Goal: Information Seeking & Learning: Learn about a topic

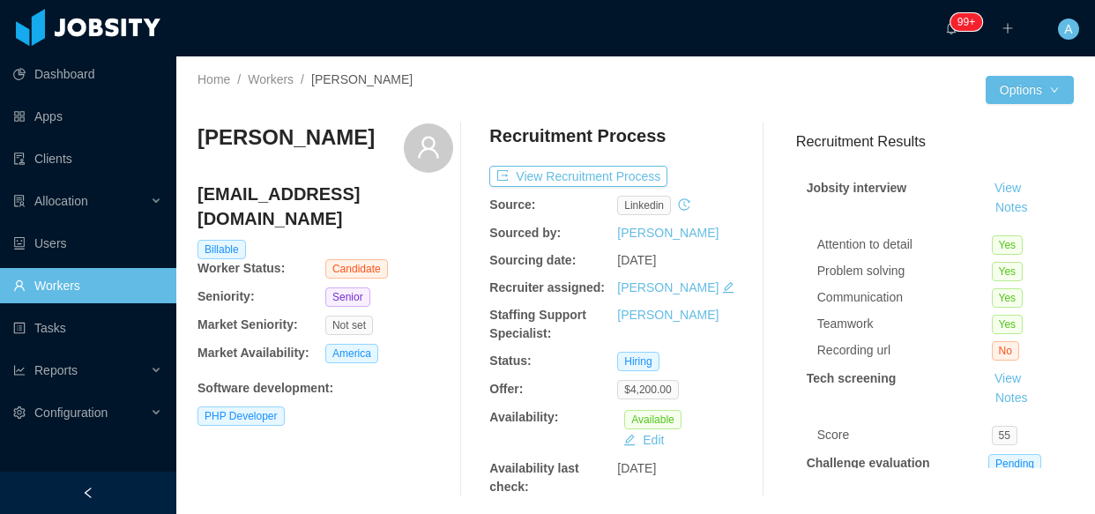
click at [129, 291] on link "Workers" at bounding box center [87, 285] width 149 height 35
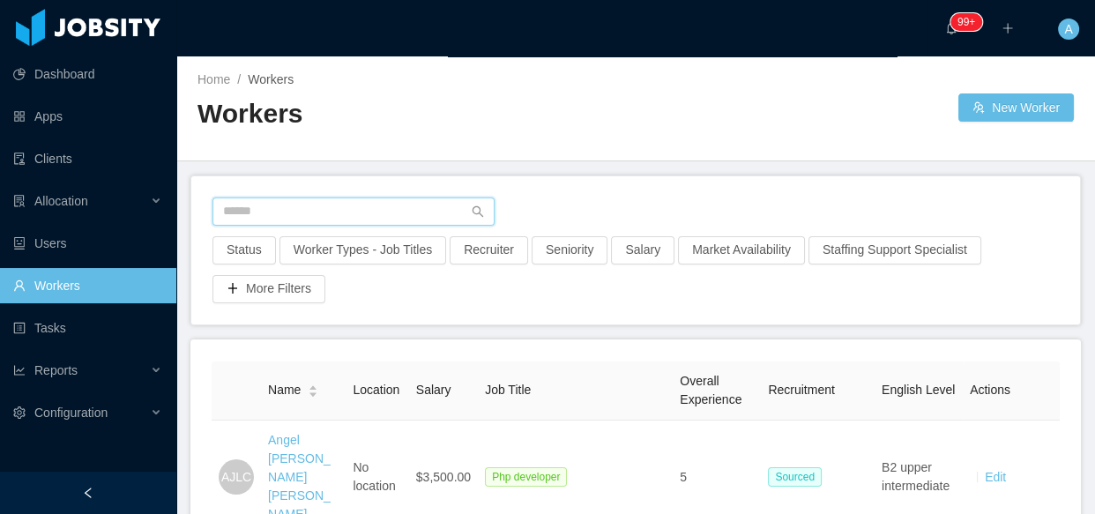
click at [319, 212] on input "text" at bounding box center [354, 212] width 282 height 28
type input "**********"
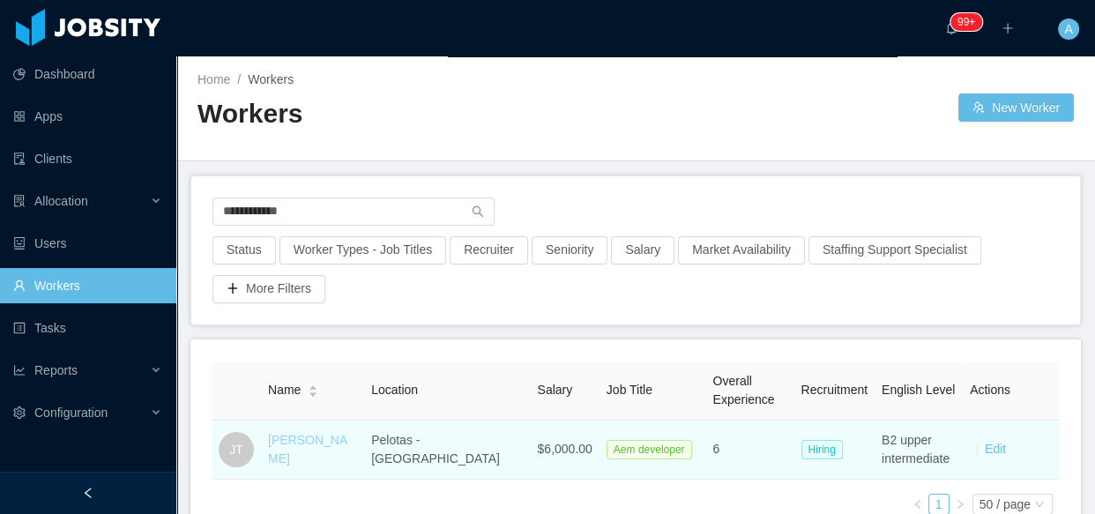
click at [330, 454] on link "[PERSON_NAME]" at bounding box center [307, 449] width 79 height 33
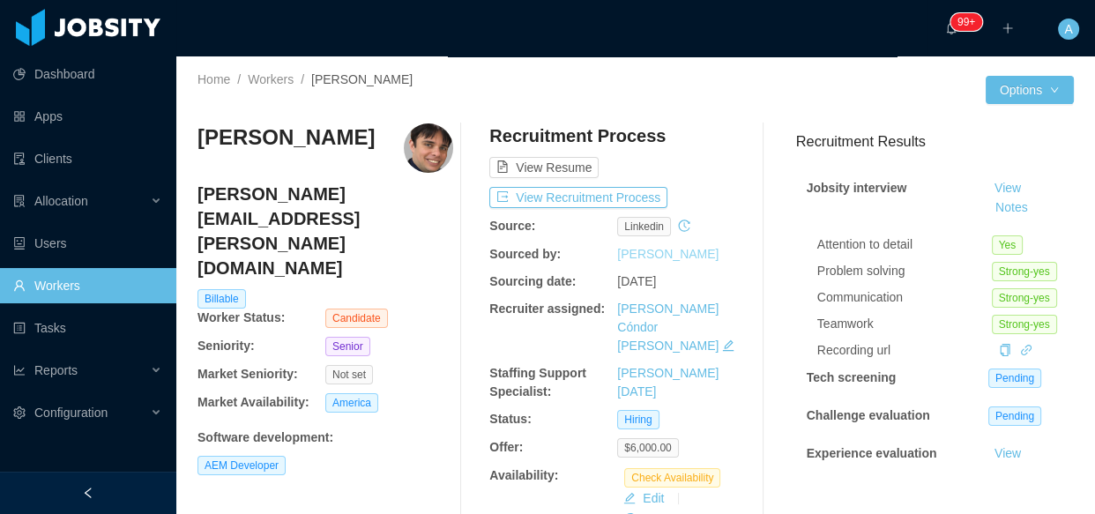
click at [639, 253] on link "[PERSON_NAME]" at bounding box center [667, 254] width 101 height 14
click at [990, 211] on button "Notes" at bounding box center [1012, 208] width 47 height 21
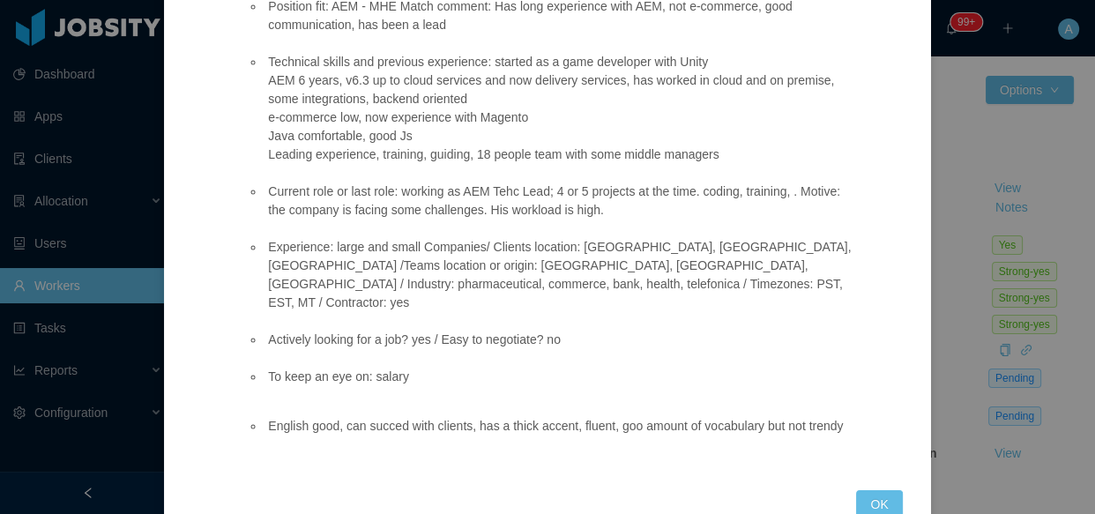
scroll to position [213, 0]
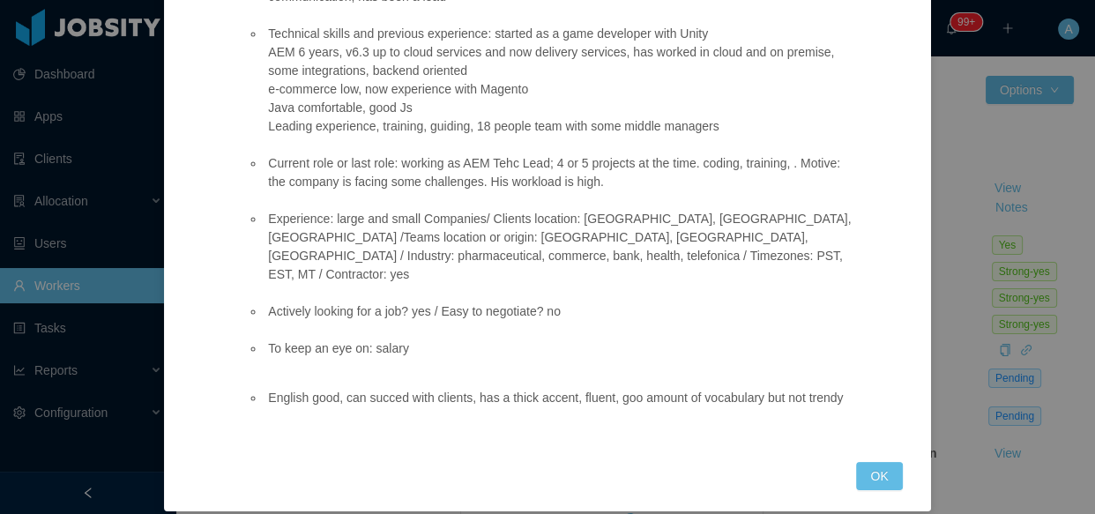
click at [617, 389] on li "English good, can succed with clients, has a thick accent, fluent, goo amount o…" at bounding box center [559, 398] width 588 height 19
click at [884, 462] on button "OK" at bounding box center [879, 476] width 46 height 28
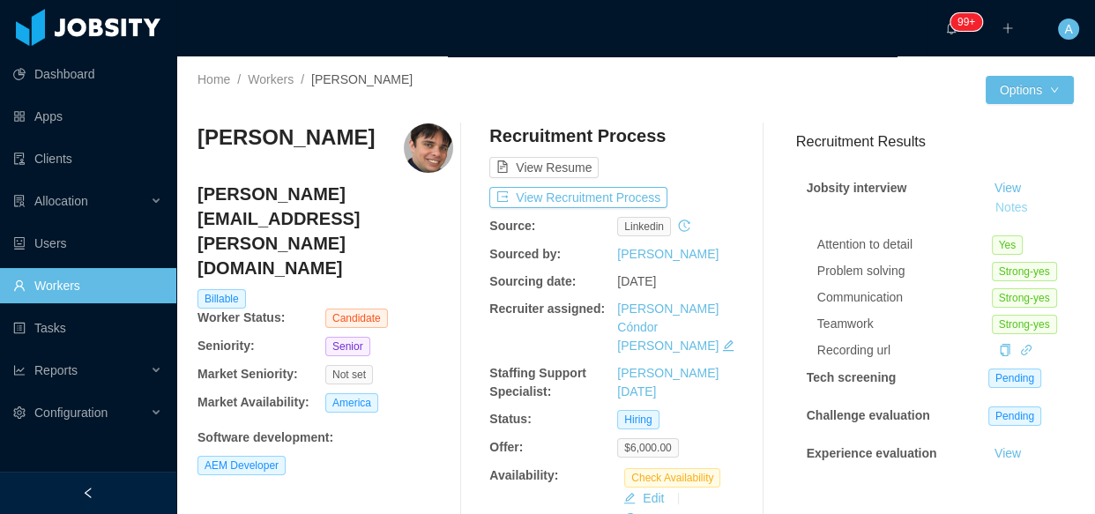
scroll to position [125, 0]
click at [625, 189] on button "View Recruitment Process" at bounding box center [578, 197] width 178 height 21
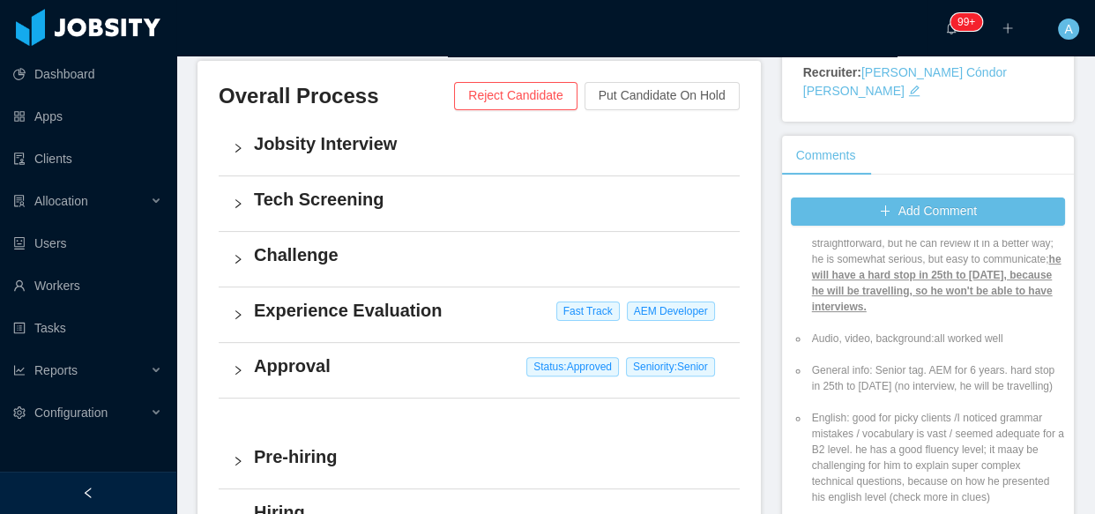
scroll to position [79, 0]
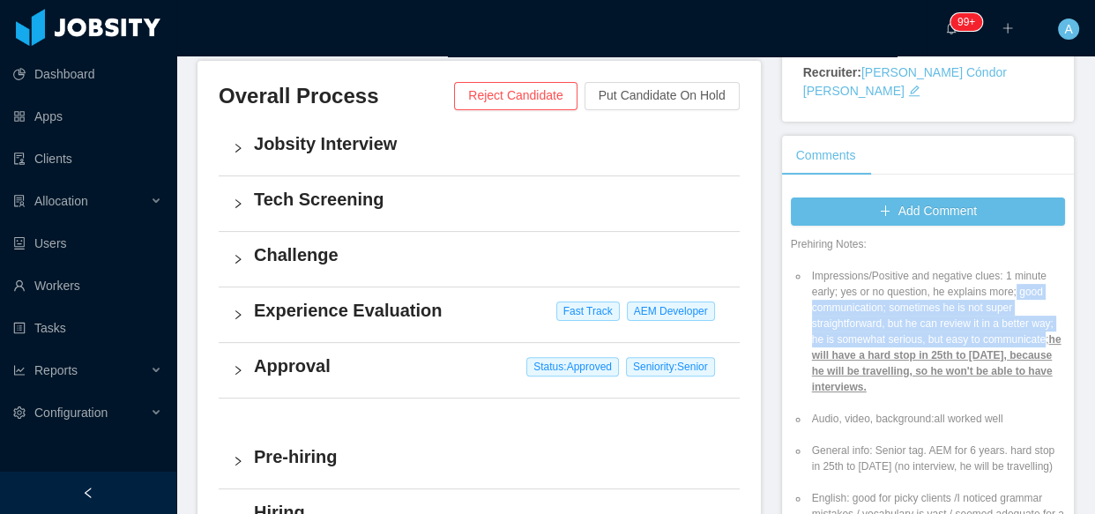
drag, startPoint x: 865, startPoint y: 318, endPoint x: 1005, endPoint y: 256, distance: 153.6
click at [1005, 268] on li "Impressions/Positive and negative clues: 1 minute early; yes or no question, he…" at bounding box center [937, 331] width 257 height 127
copy li "good communication; sometimes he is not super straightforward, but he can revie…"
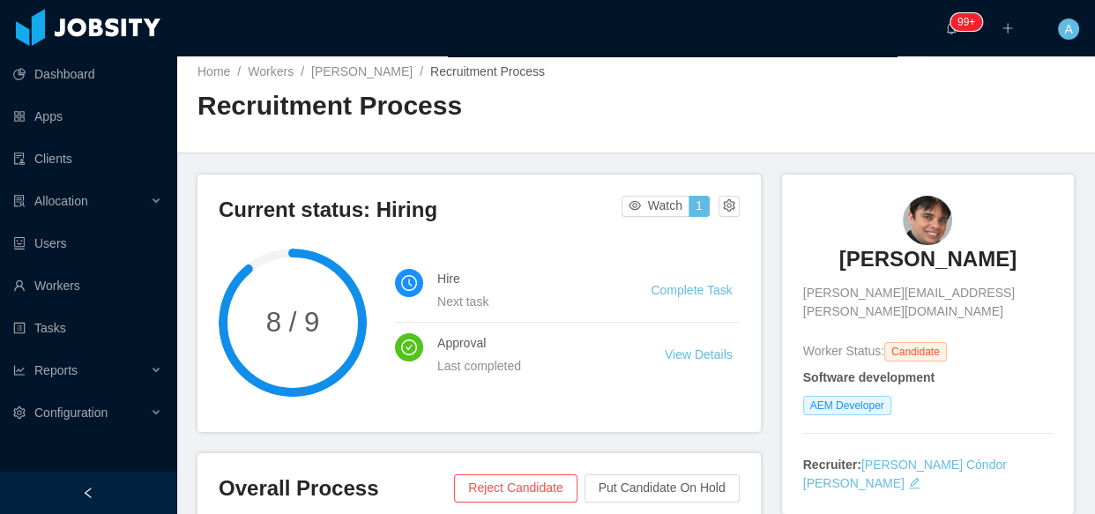
scroll to position [0, 0]
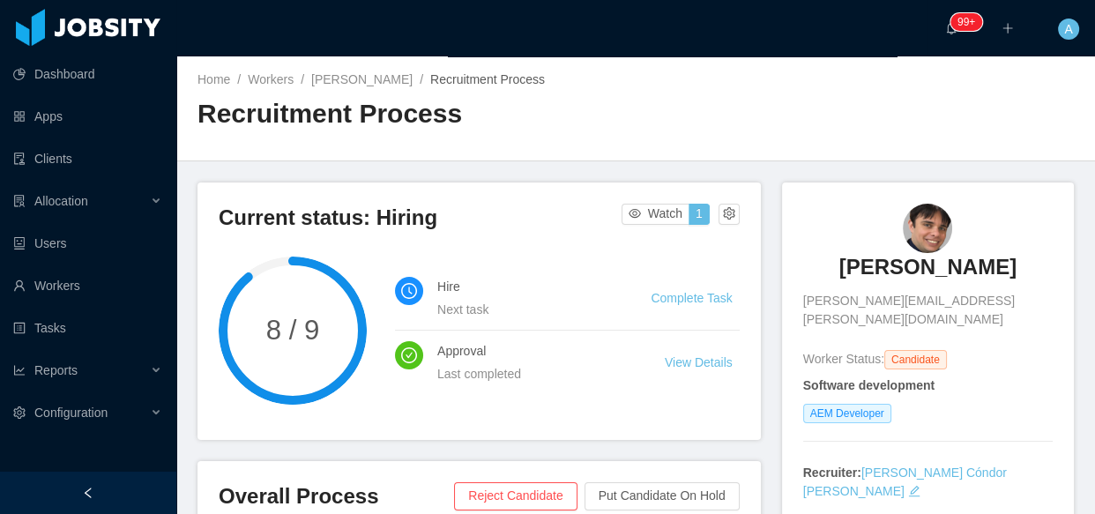
click at [338, 64] on div "Home / Workers / Juliano Timm / Recruitment Process / Recruitment Process" at bounding box center [635, 108] width 919 height 105
click at [342, 78] on link "Juliano Timm" at bounding box center [361, 79] width 101 height 14
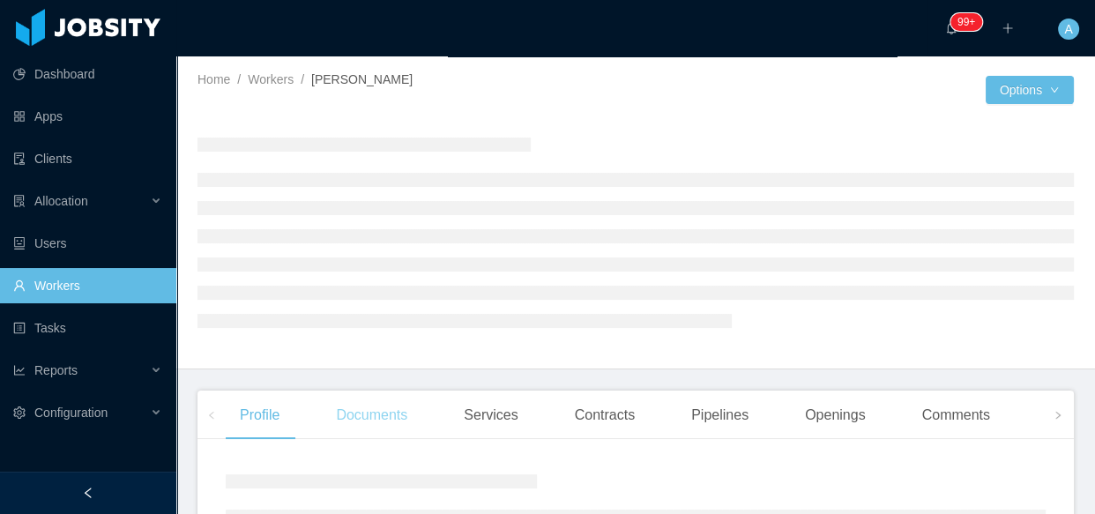
click at [377, 412] on div "Documents" at bounding box center [372, 415] width 100 height 49
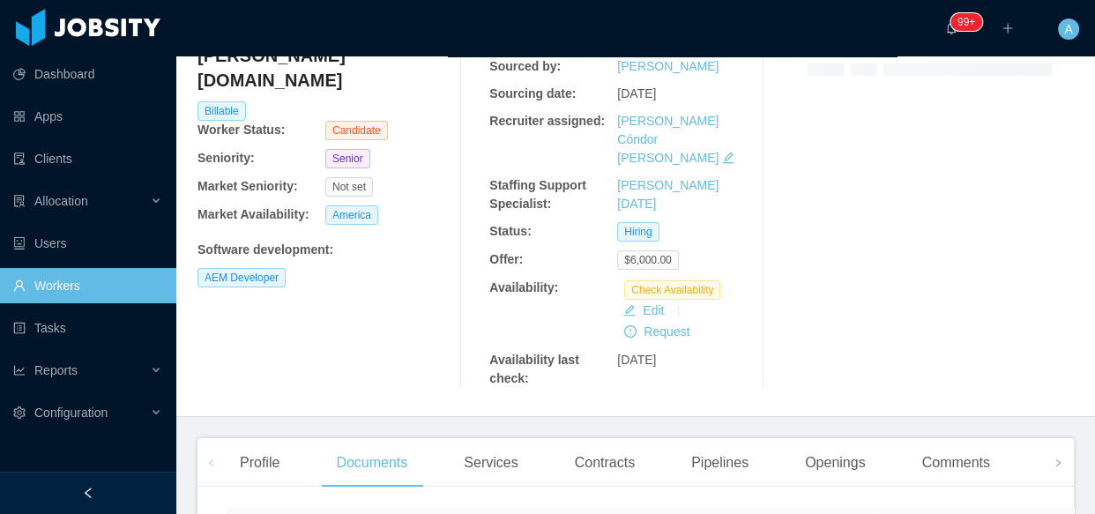
scroll to position [498, 0]
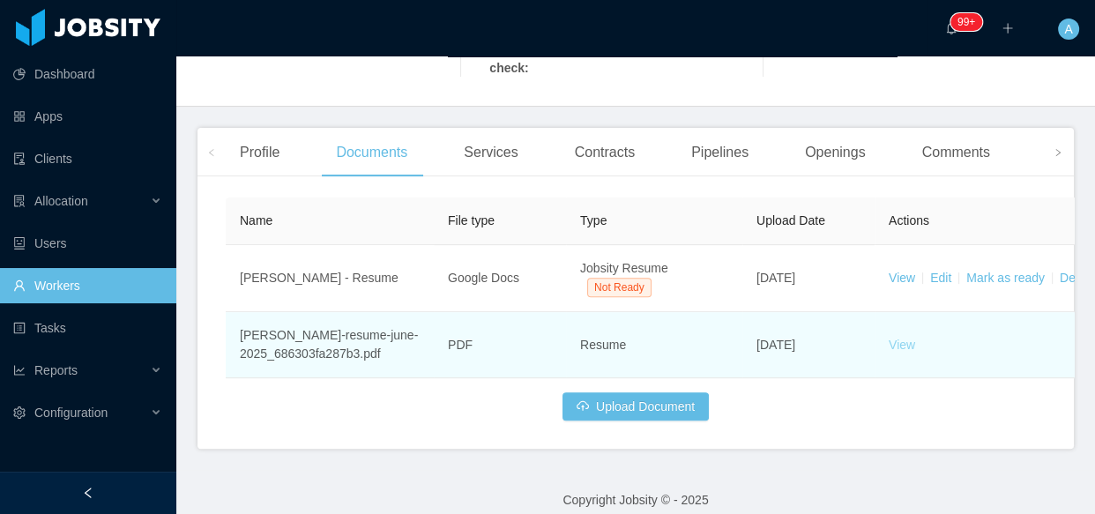
click at [898, 338] on link "View" at bounding box center [902, 345] width 26 height 14
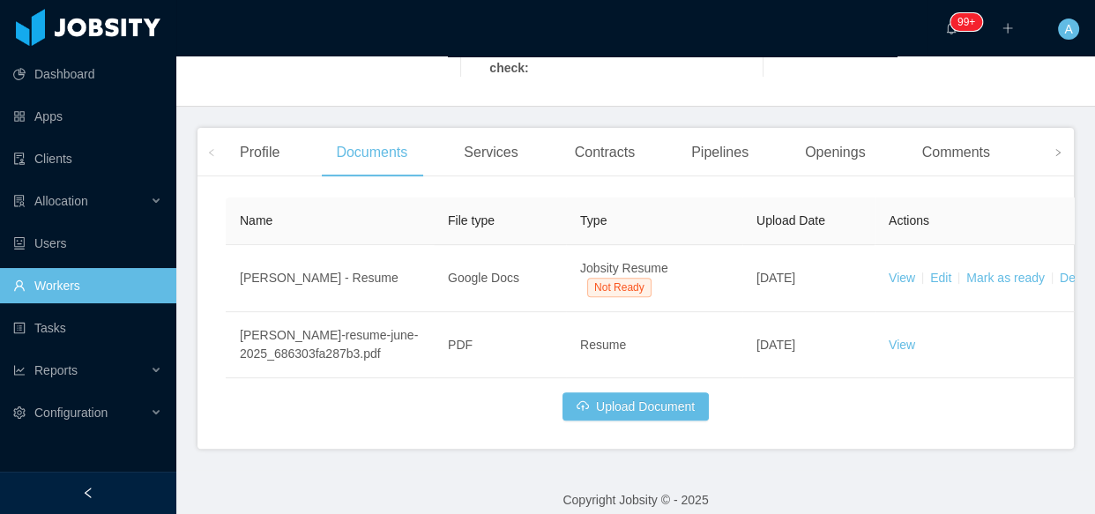
scroll to position [177, 0]
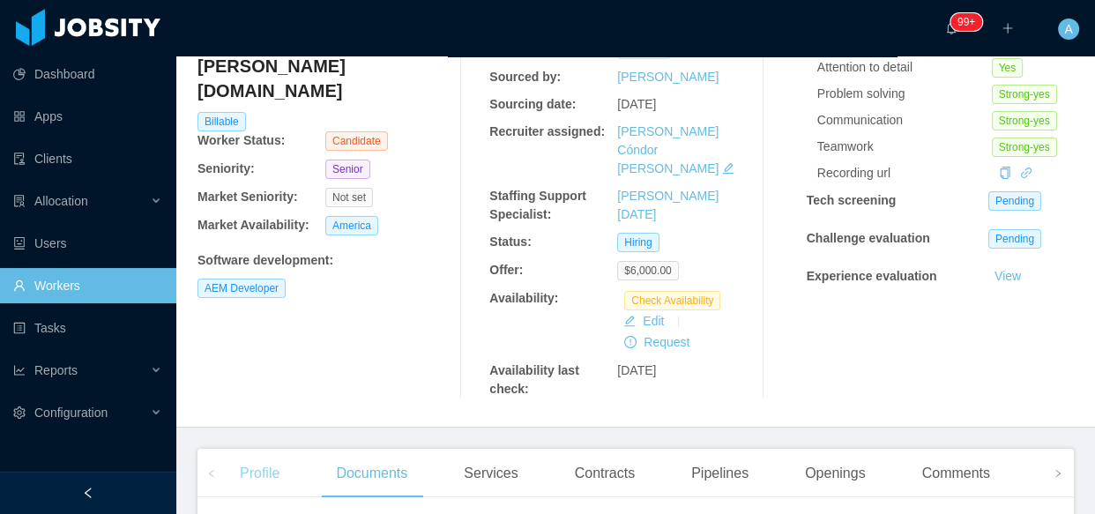
click at [242, 452] on div "Profile" at bounding box center [260, 473] width 68 height 49
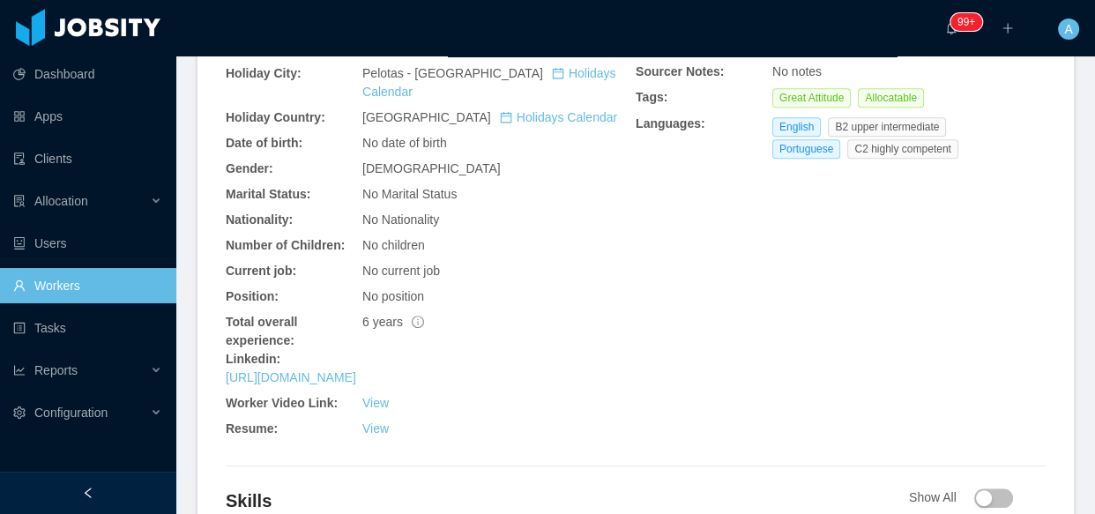
scroll to position [979, 0]
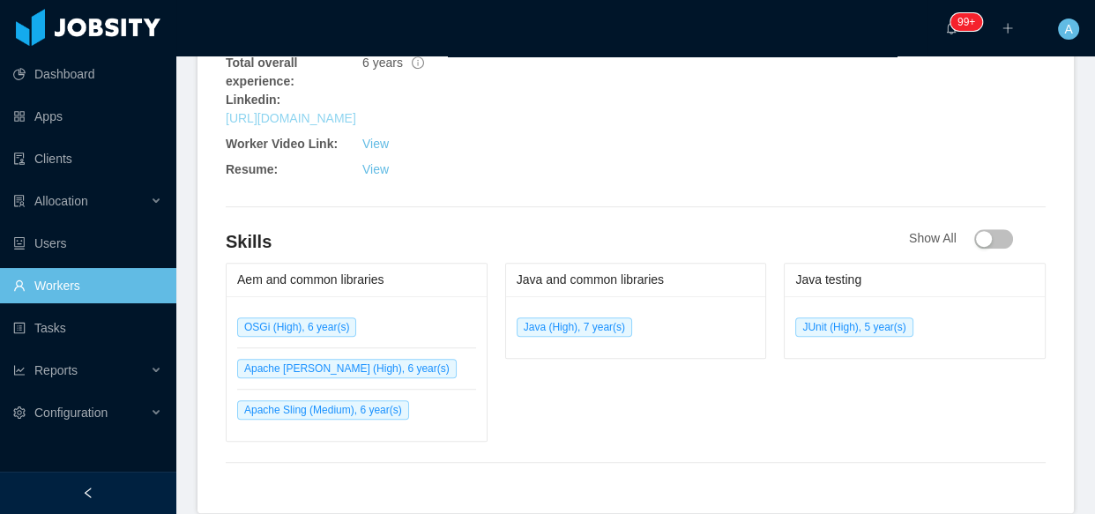
click at [356, 111] on link "https://www.linkedin.com/in/julianotimm" at bounding box center [291, 118] width 131 height 14
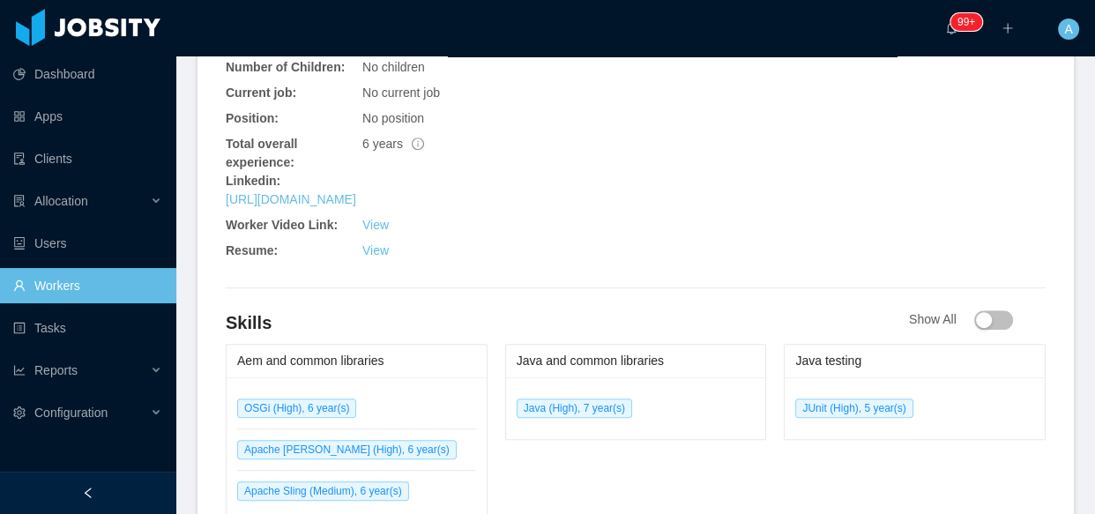
scroll to position [1042, 0]
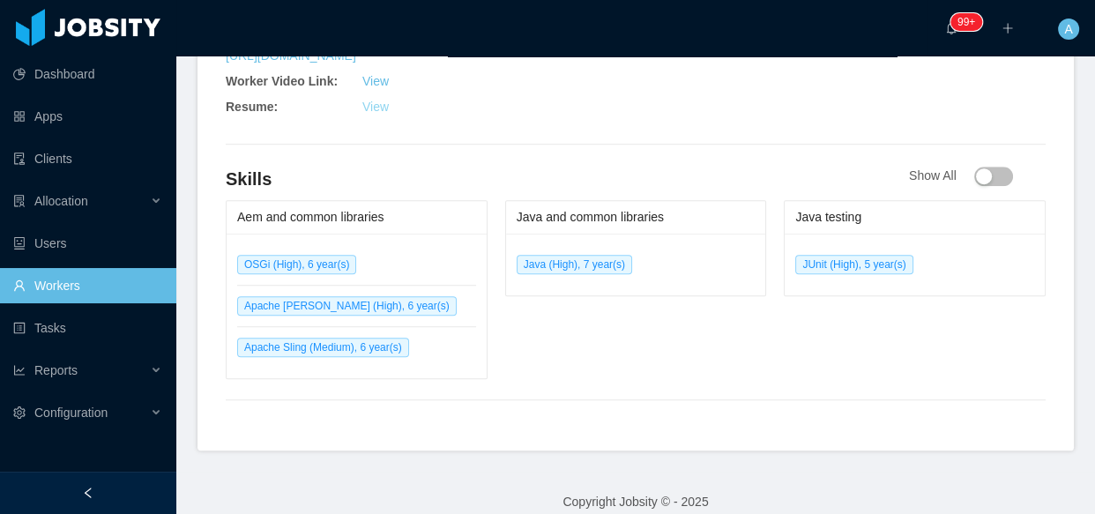
click at [375, 100] on link "View" at bounding box center [375, 107] width 26 height 14
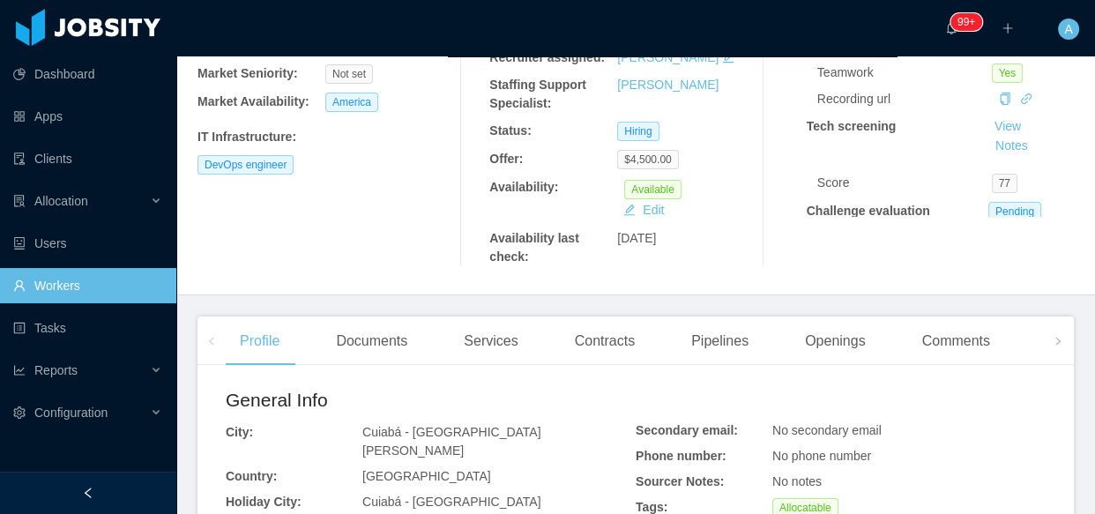
scroll to position [240, 0]
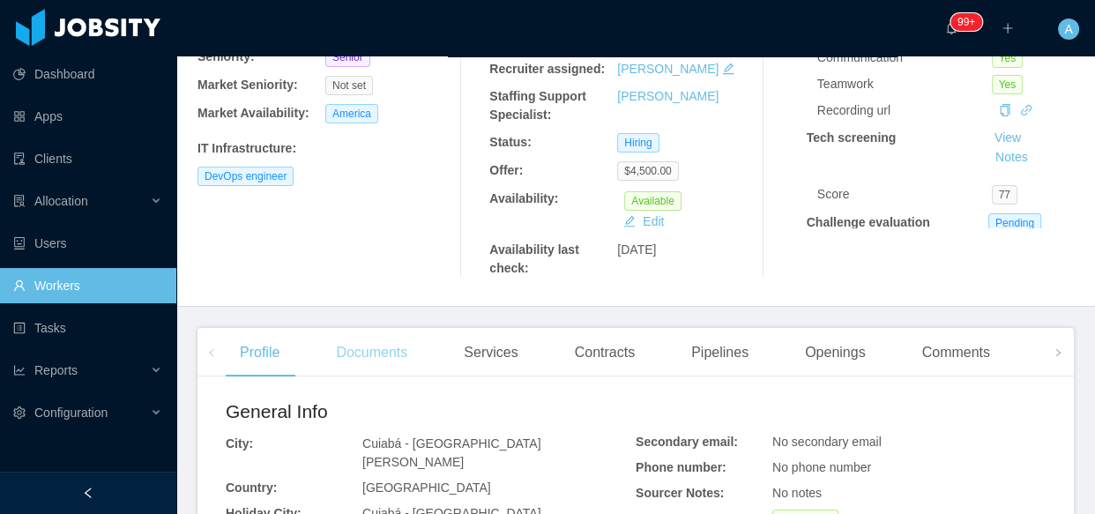
click at [379, 373] on div "Documents" at bounding box center [372, 352] width 100 height 49
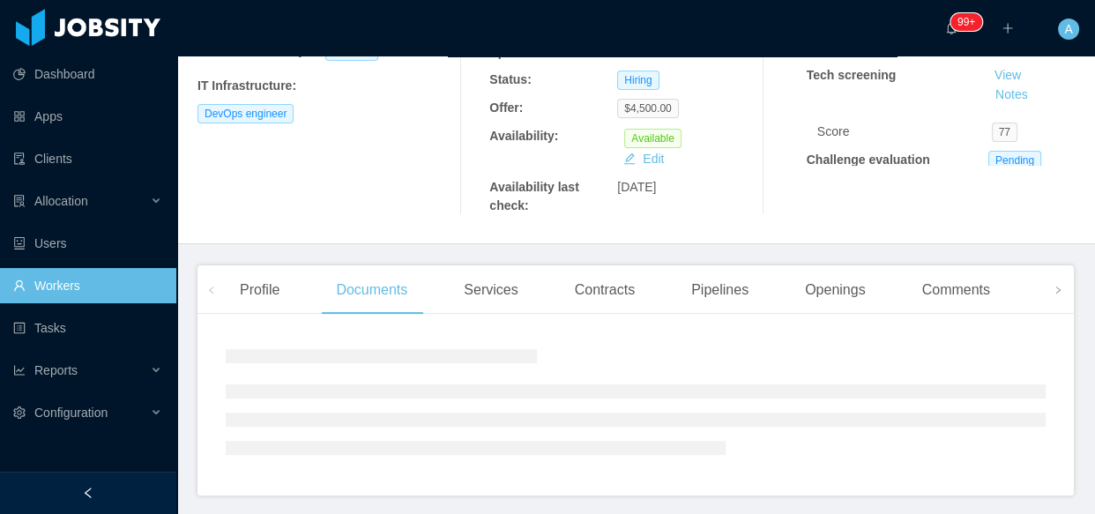
scroll to position [368, 0]
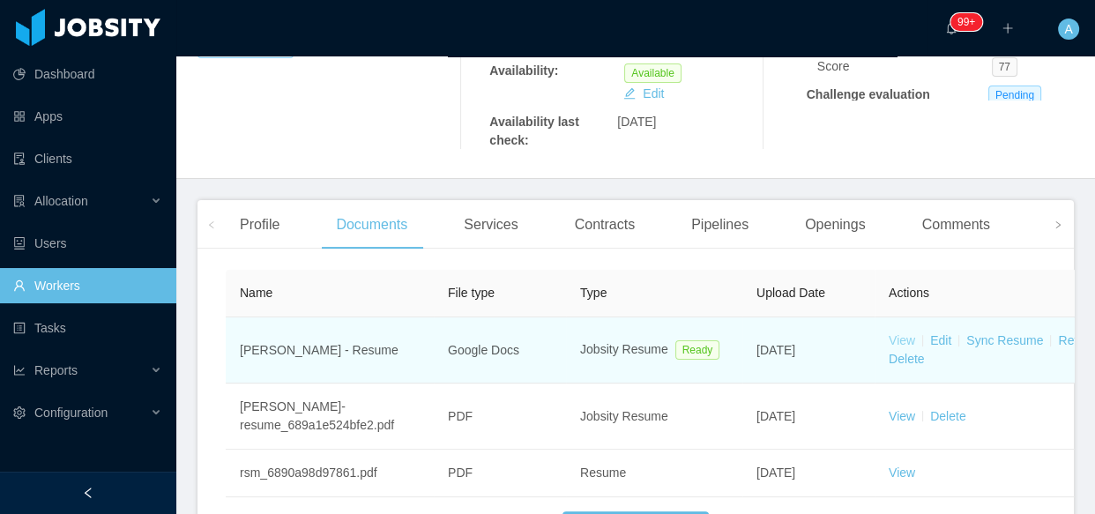
click at [900, 344] on link "View" at bounding box center [902, 340] width 26 height 14
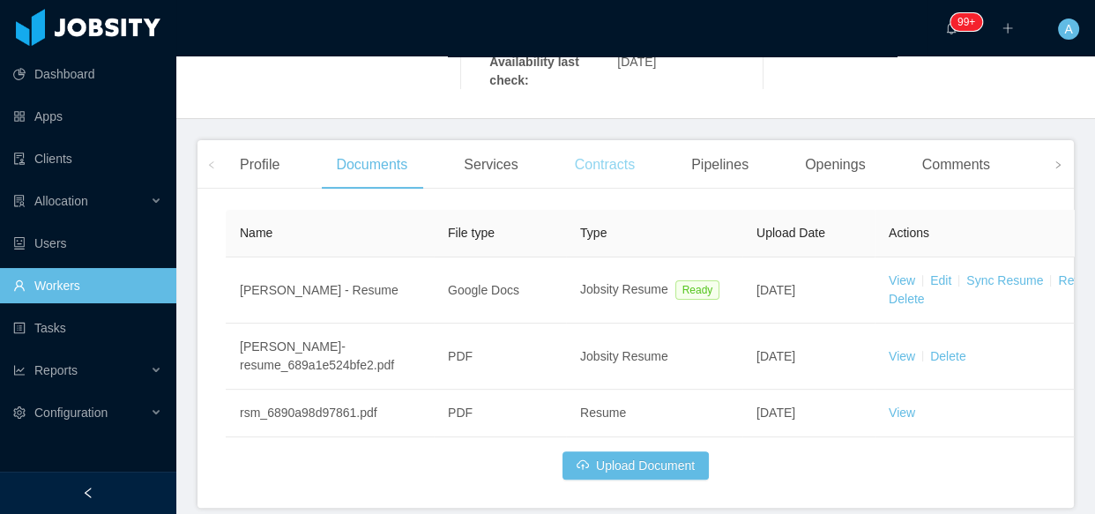
scroll to position [504, 0]
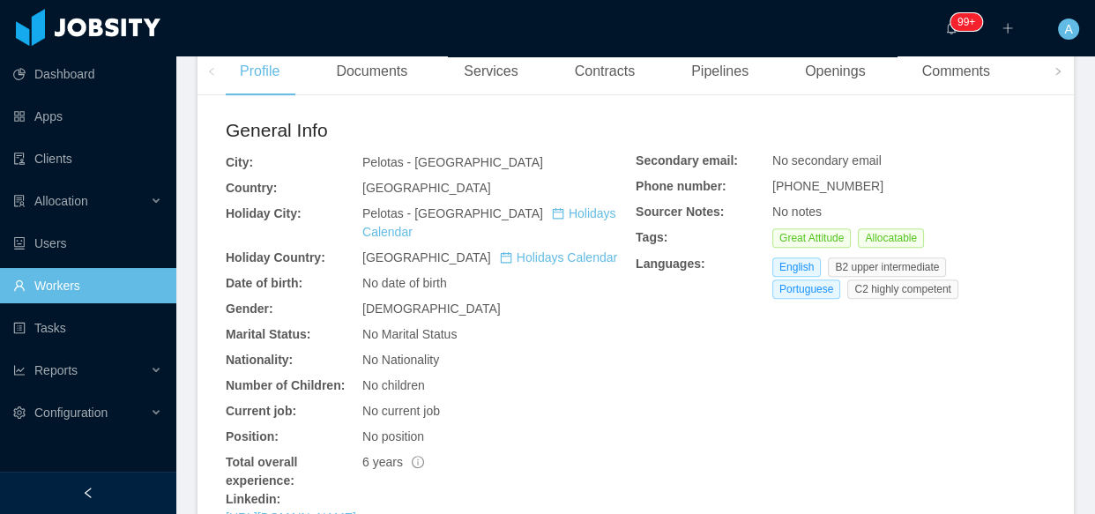
scroll to position [802, 0]
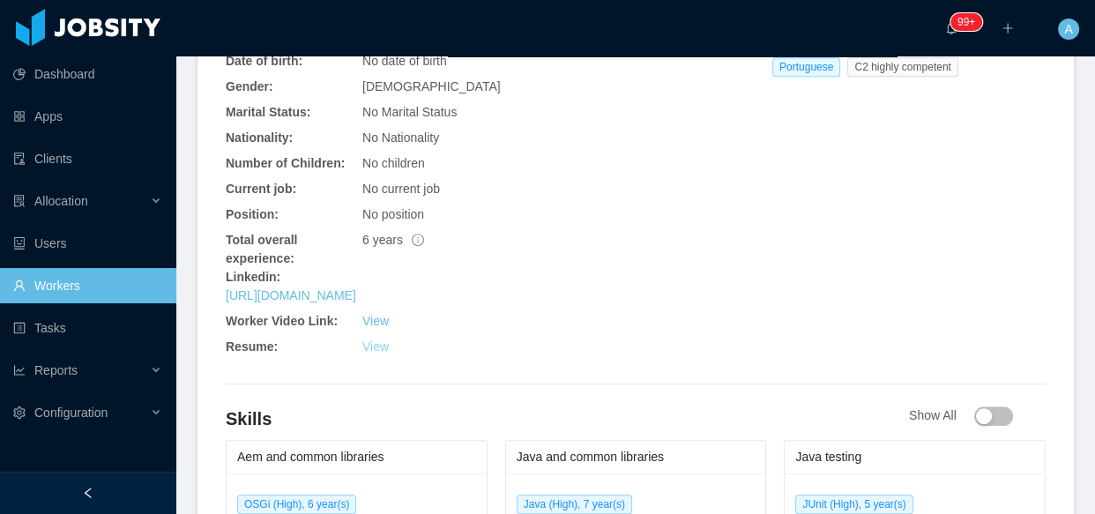
click at [372, 340] on link "View" at bounding box center [375, 347] width 26 height 14
click at [362, 340] on link "View" at bounding box center [375, 347] width 26 height 14
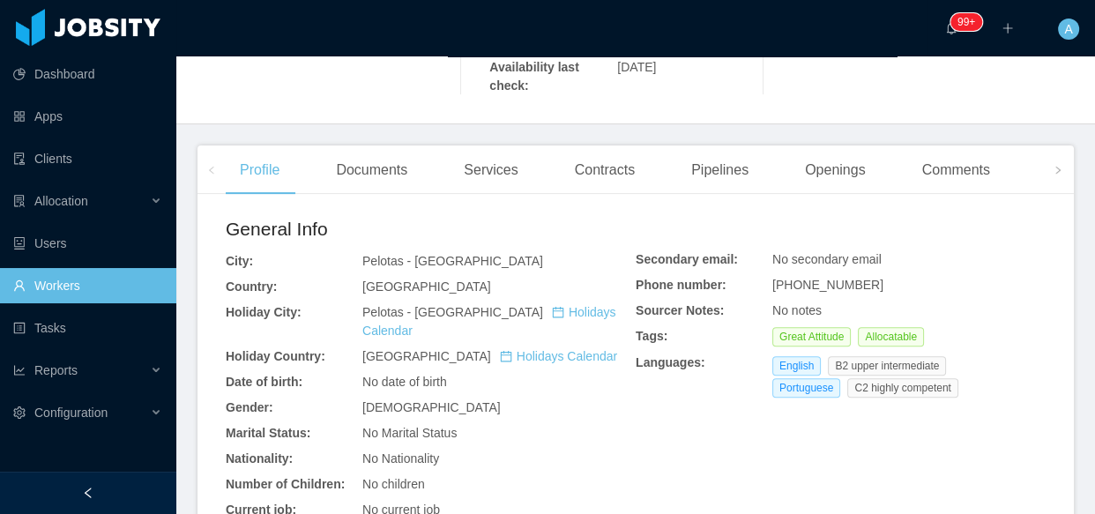
drag, startPoint x: 406, startPoint y: 160, endPoint x: 426, endPoint y: 172, distance: 23.7
click at [405, 159] on div "Documents" at bounding box center [372, 170] width 100 height 49
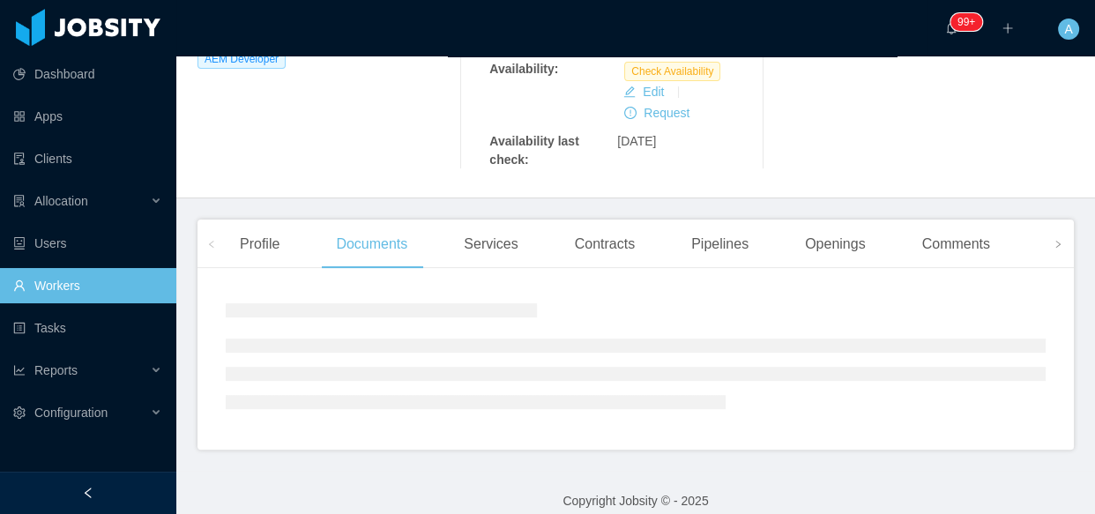
scroll to position [481, 0]
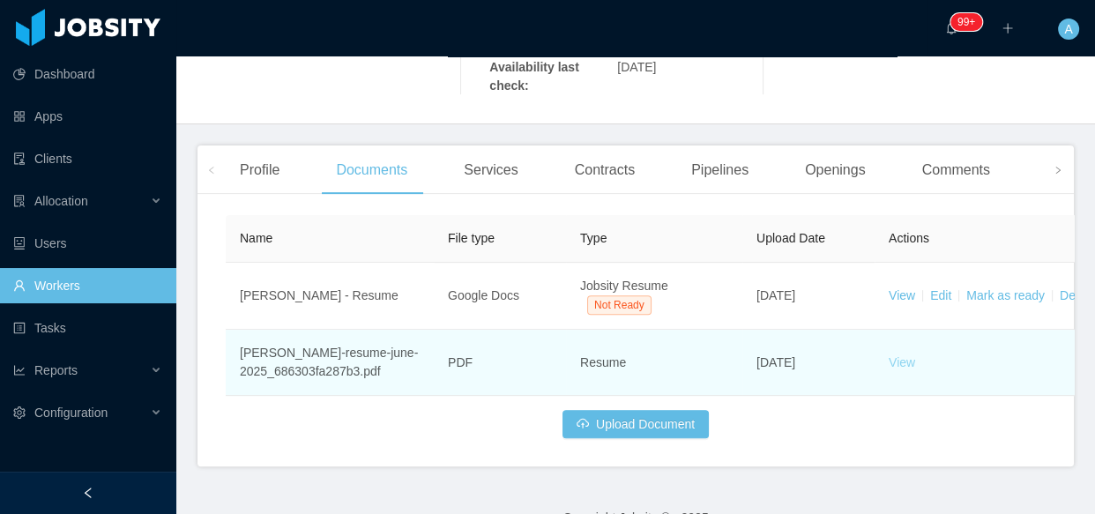
click at [903, 355] on link "View" at bounding box center [902, 362] width 26 height 14
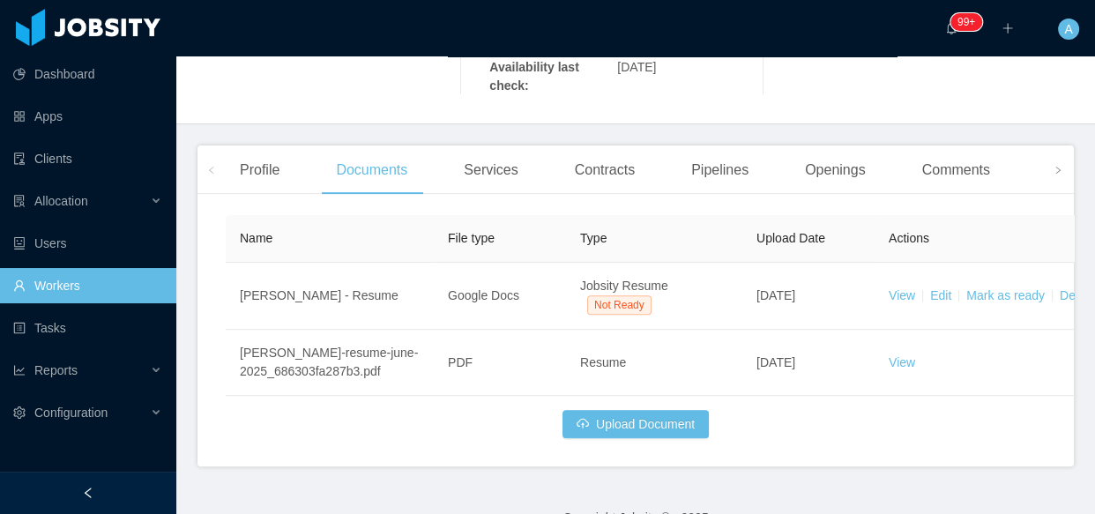
click at [146, 285] on link "Workers" at bounding box center [87, 285] width 149 height 35
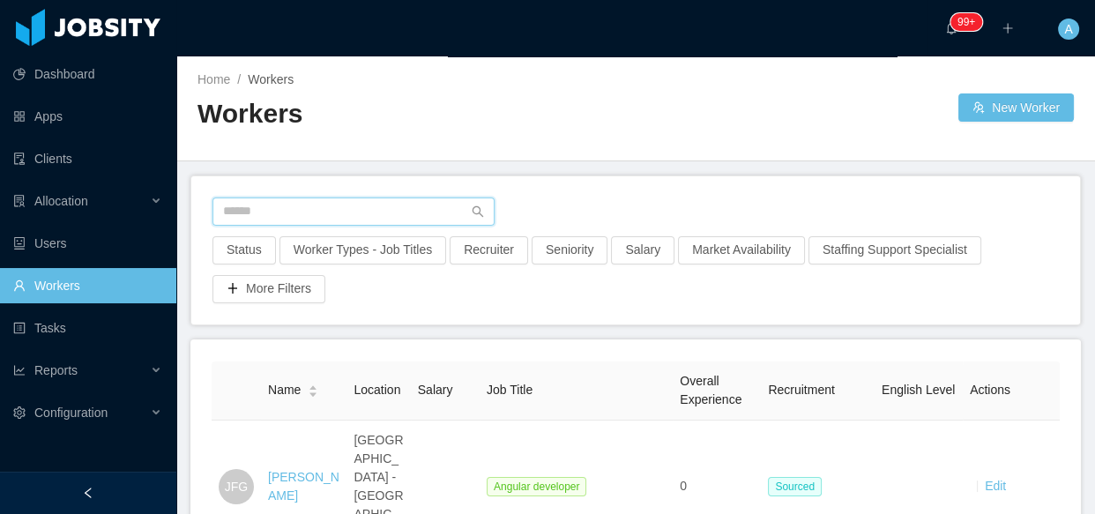
click at [303, 198] on input "text" at bounding box center [354, 212] width 282 height 28
paste input "**********"
type input "**********"
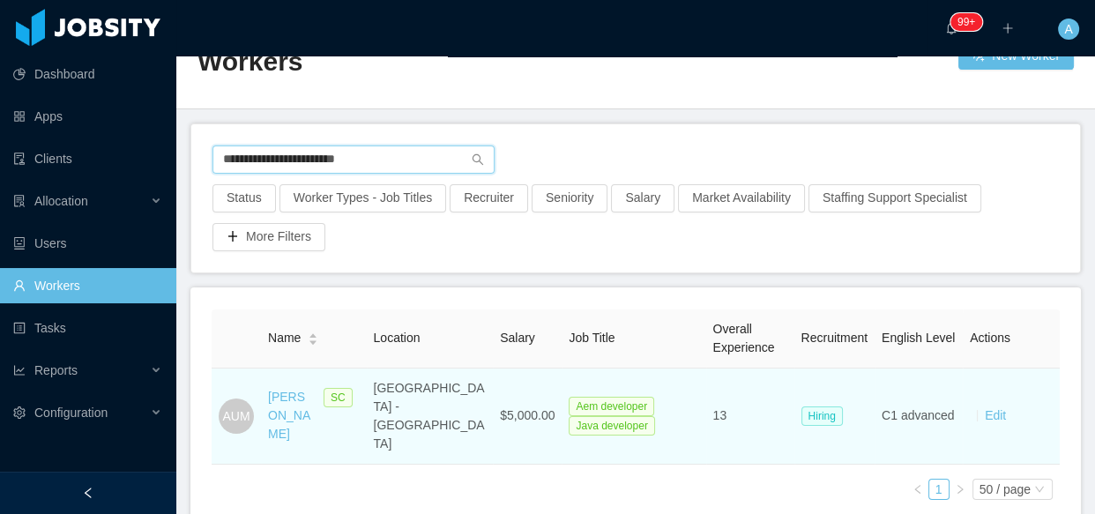
scroll to position [79, 0]
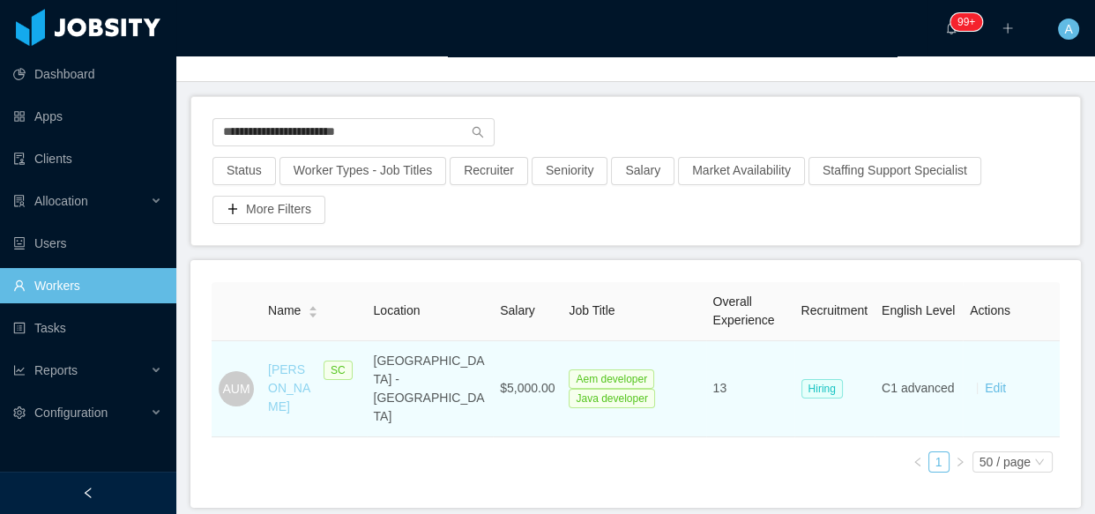
click at [298, 369] on link "Alejandro Urizar Mijangos" at bounding box center [289, 387] width 42 height 51
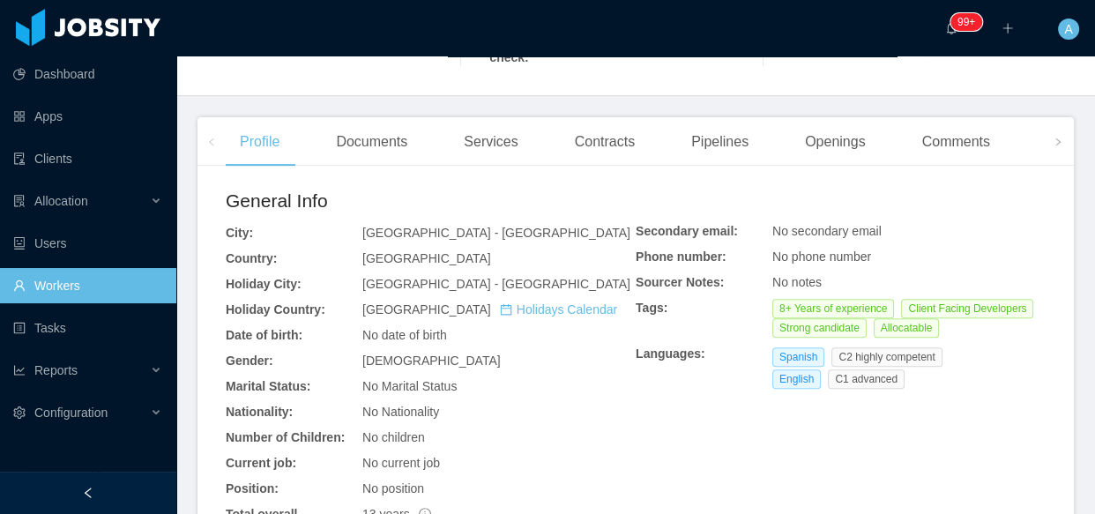
scroll to position [481, 0]
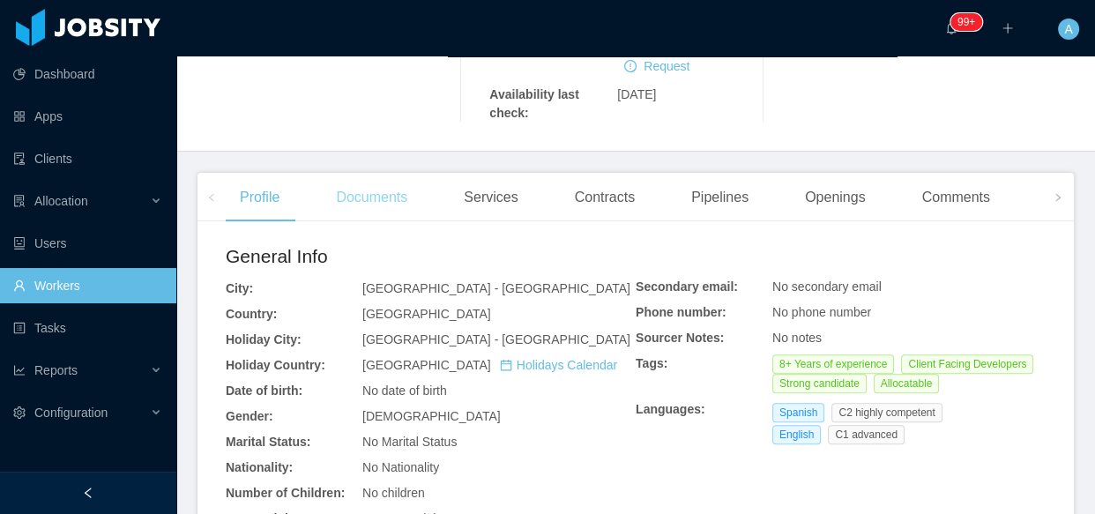
click at [380, 184] on div "Documents" at bounding box center [372, 197] width 100 height 49
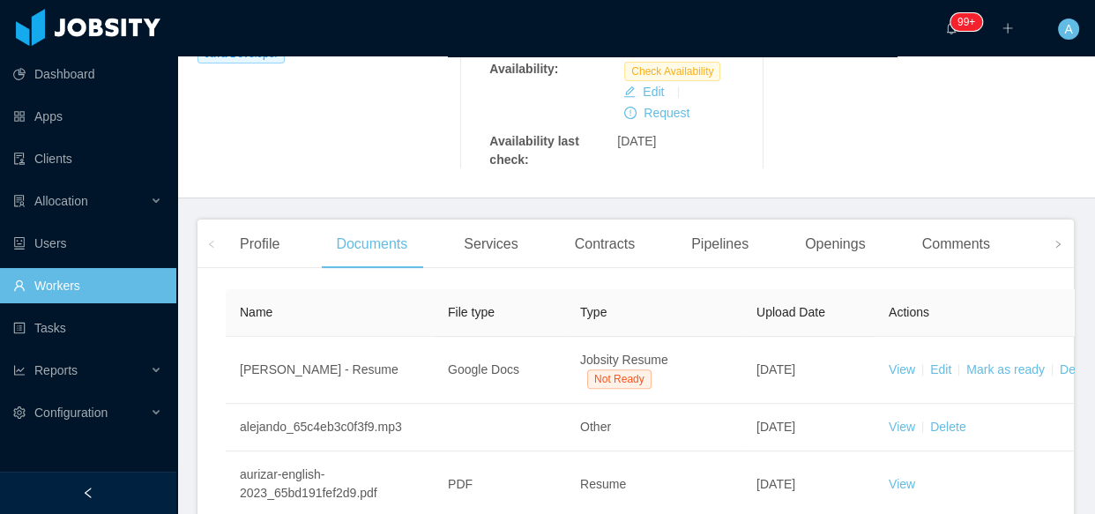
scroll to position [481, 0]
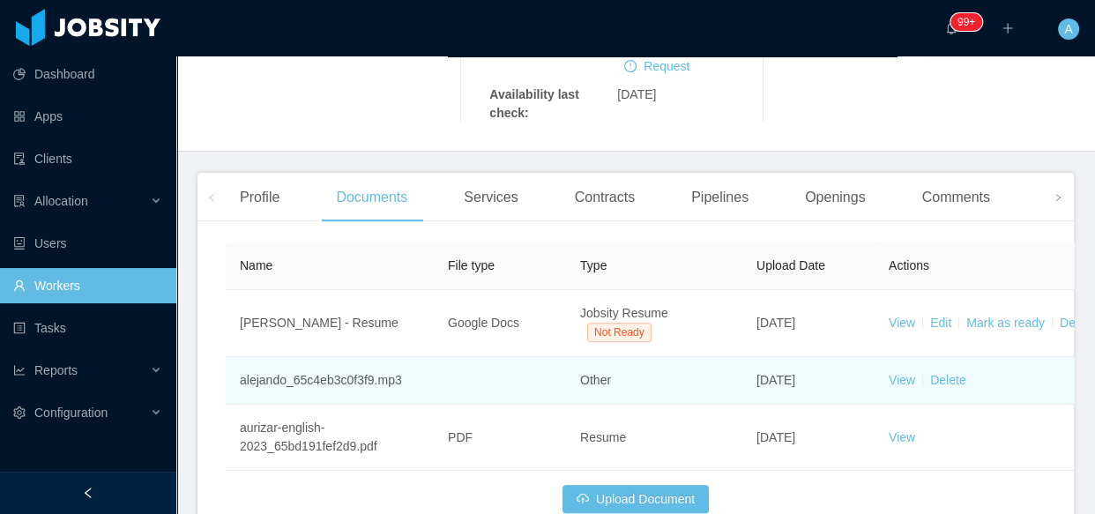
click at [899, 357] on td "View Delete" at bounding box center [1007, 381] width 265 height 48
click at [899, 373] on link "View" at bounding box center [902, 380] width 26 height 14
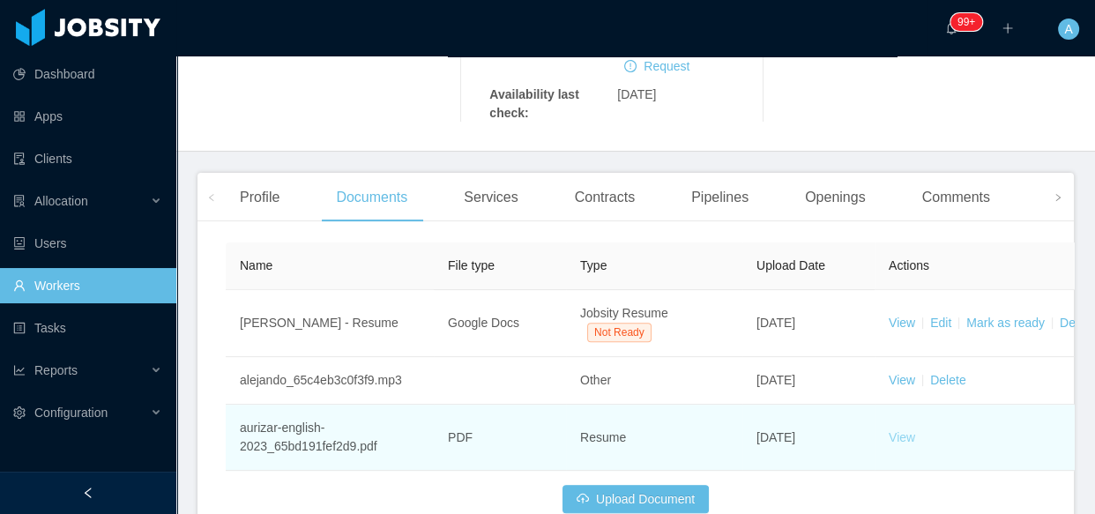
click at [908, 430] on link "View" at bounding box center [902, 437] width 26 height 14
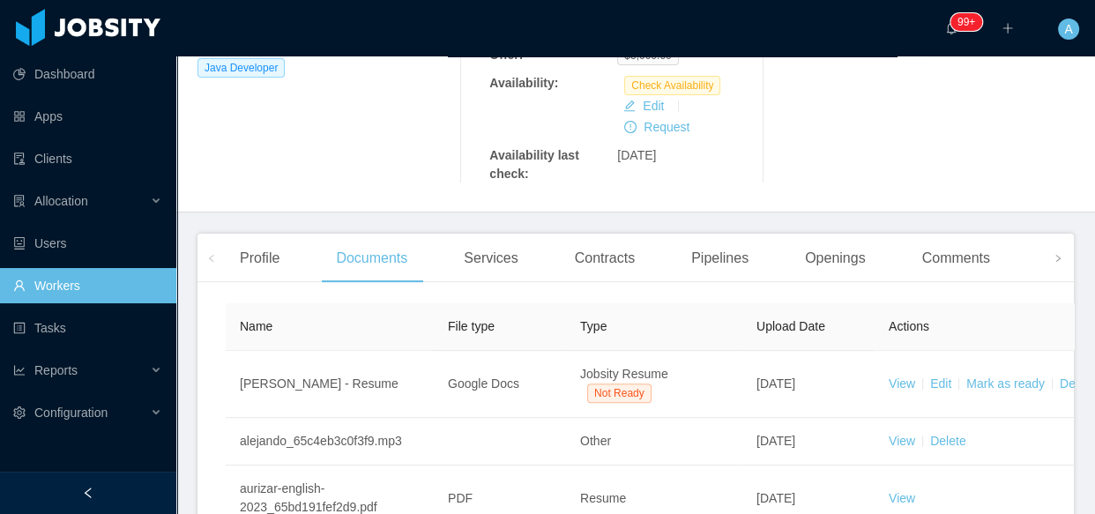
scroll to position [240, 0]
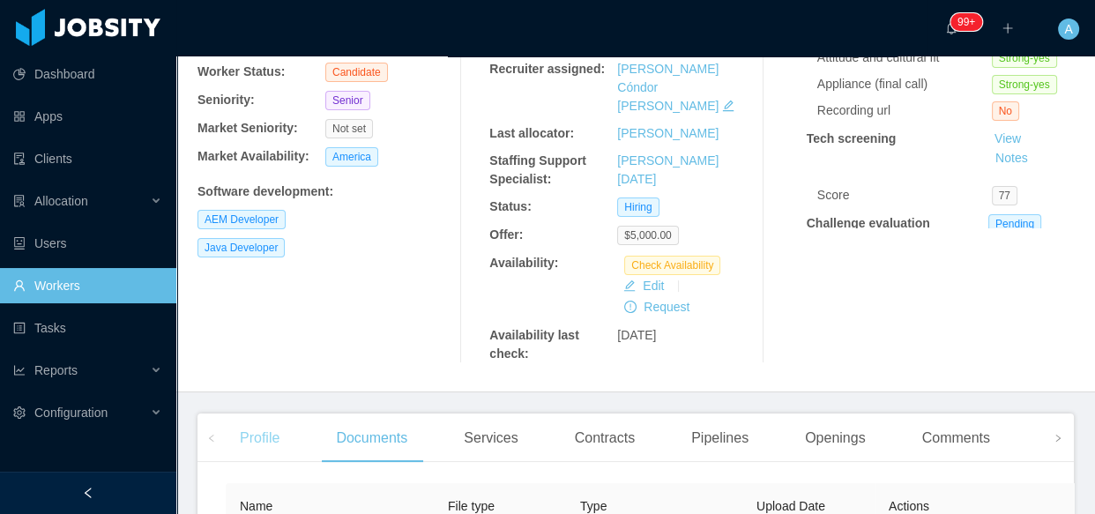
click at [258, 418] on div "Profile" at bounding box center [260, 438] width 68 height 49
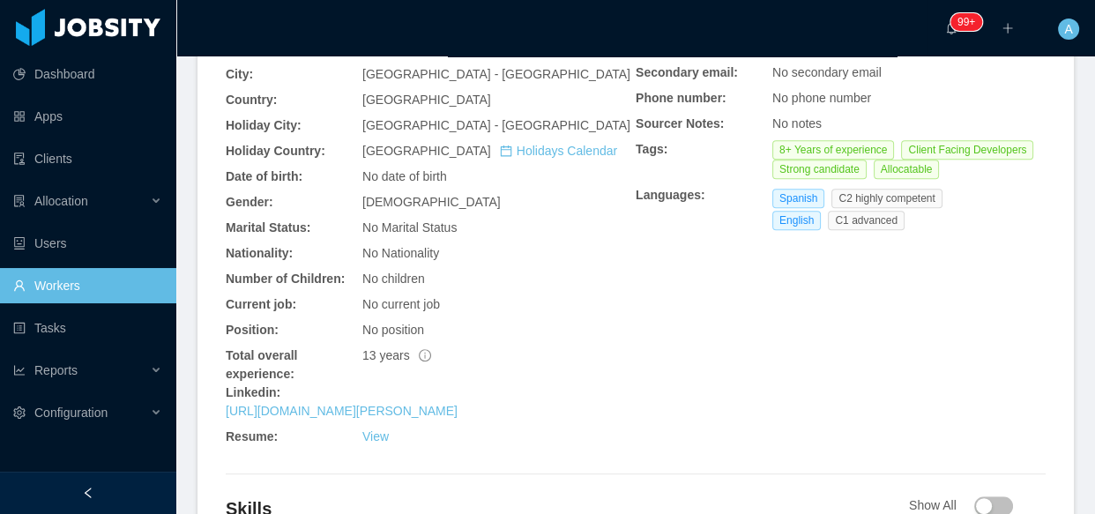
scroll to position [721, 0]
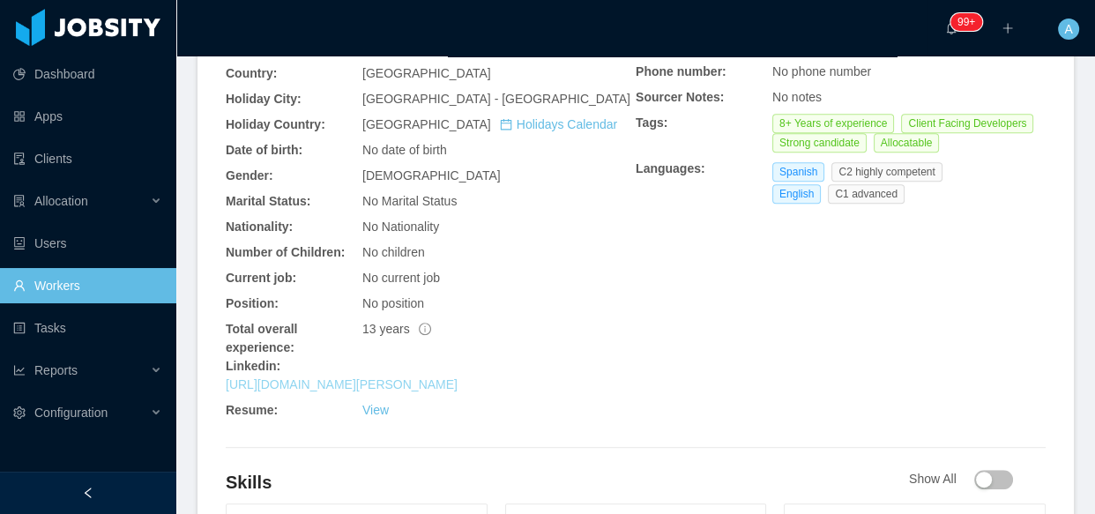
click at [440, 377] on link "https://www.linkedin.com/in/alejandro-urizar-mijangos-a2084856" at bounding box center [342, 384] width 232 height 14
